Goal: Task Accomplishment & Management: Complete application form

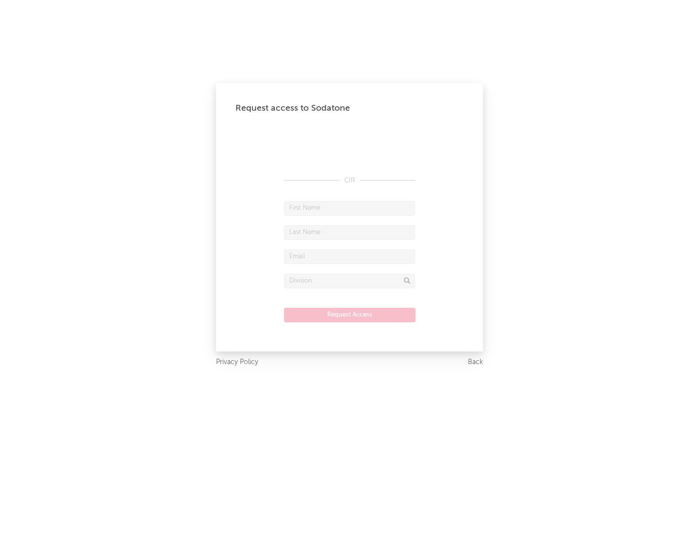
click at [349, 208] on input "text" at bounding box center [349, 208] width 131 height 15
type input "[PERSON_NAME]"
click at [349, 232] on input "text" at bounding box center [349, 232] width 131 height 15
type input "[PERSON_NAME]"
click at [349, 256] on input "text" at bounding box center [349, 256] width 131 height 15
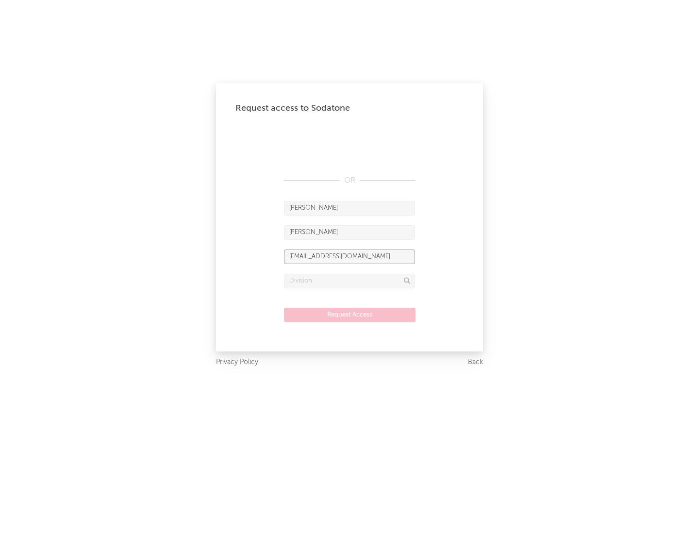
type input "[EMAIL_ADDRESS][DOMAIN_NAME]"
click at [349, 280] on input "text" at bounding box center [349, 281] width 131 height 15
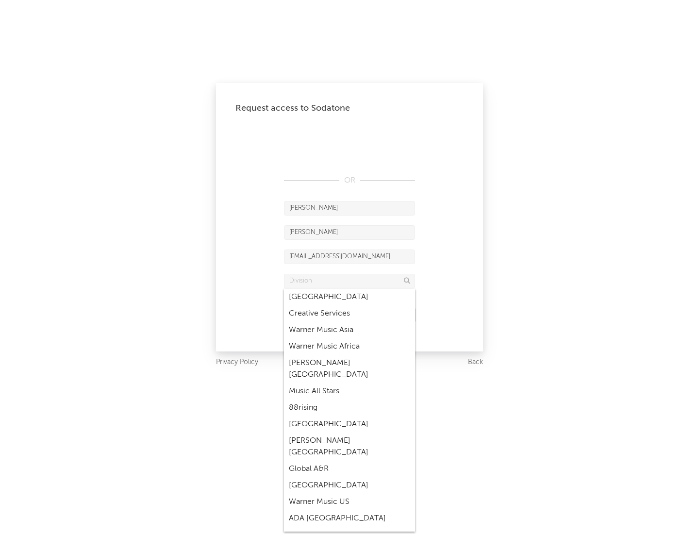
click at [346, 383] on div "Music All Stars" at bounding box center [349, 391] width 131 height 16
type input "Music All Stars"
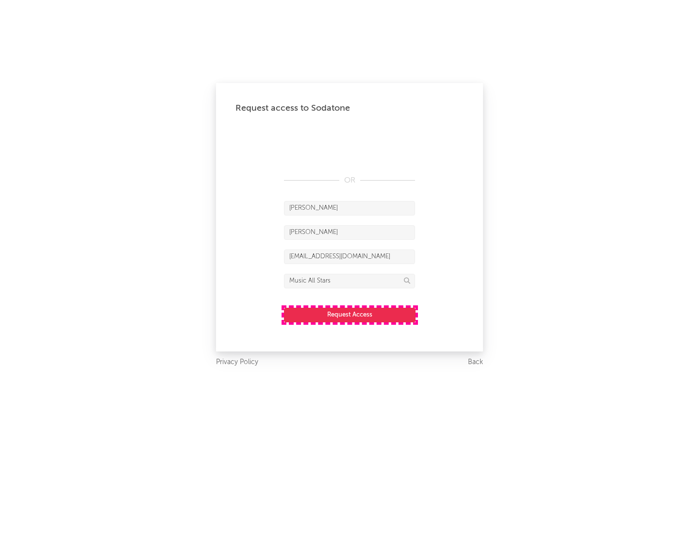
click at [349, 314] on button "Request Access" at bounding box center [349, 315] width 131 height 15
